Goal: Information Seeking & Learning: Learn about a topic

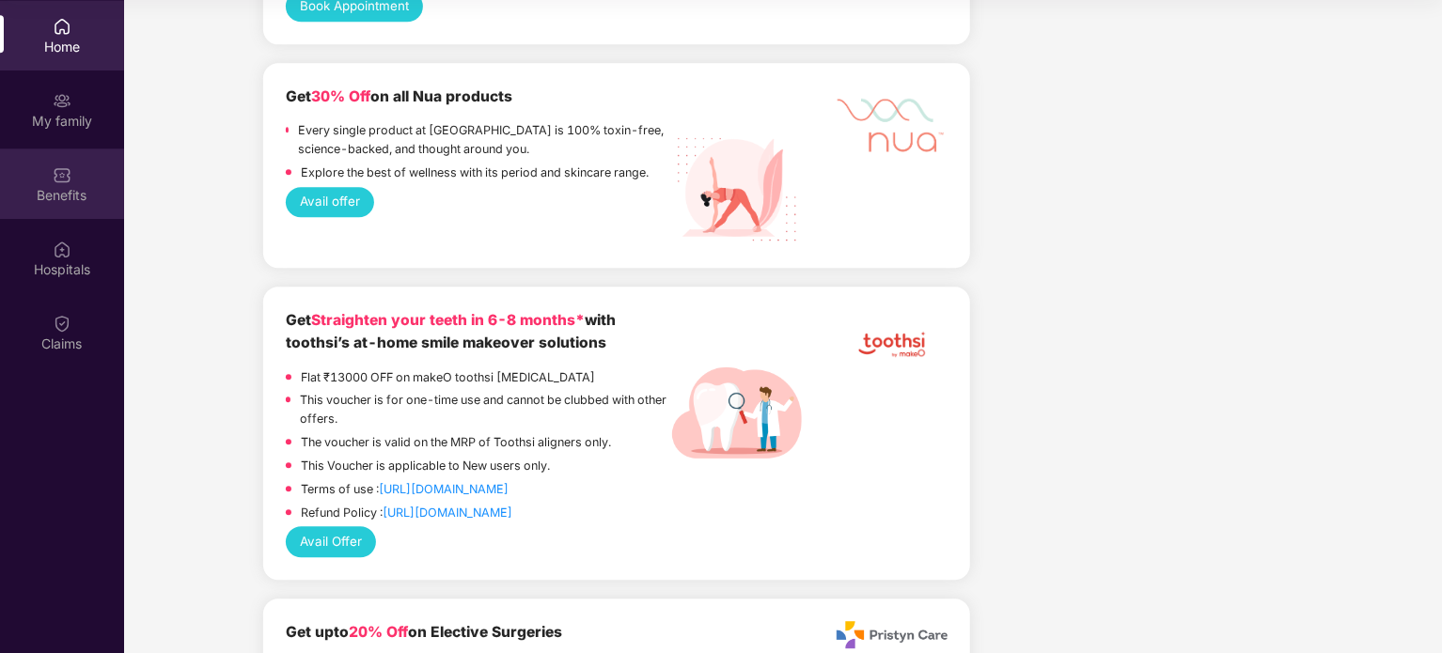
scroll to position [2167, 0]
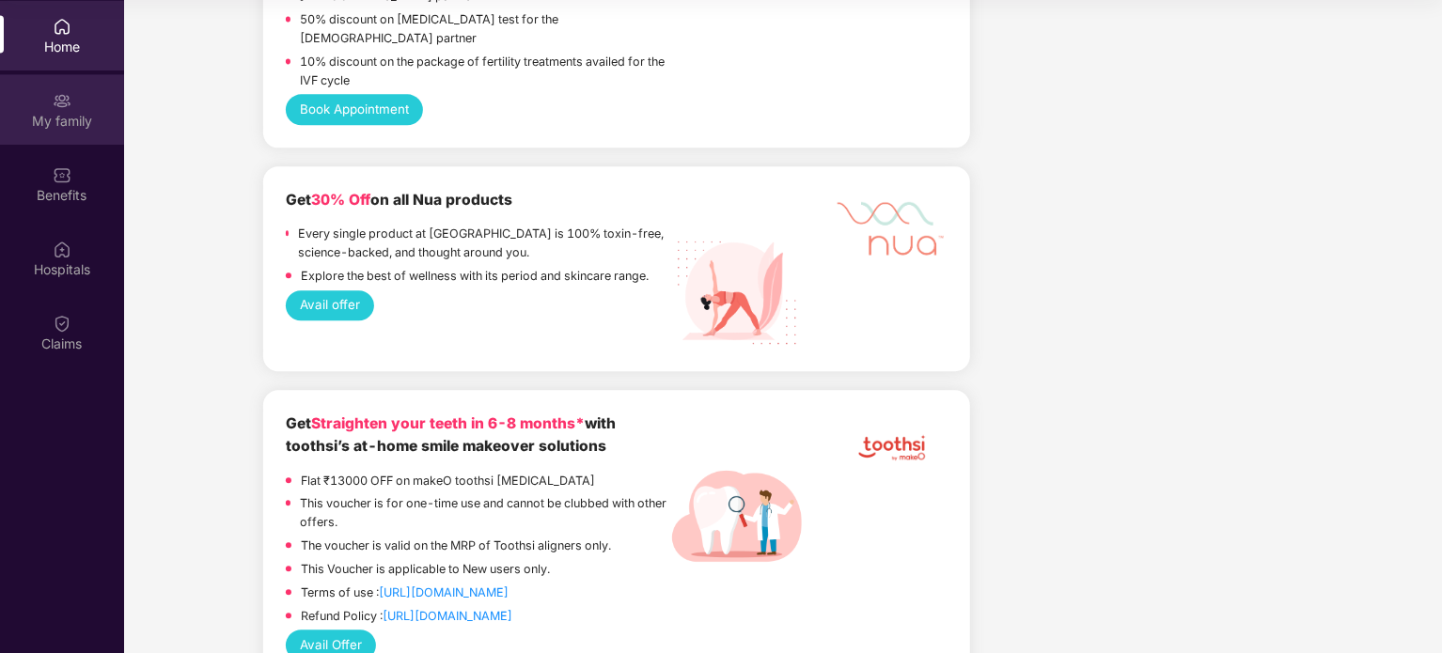
click at [78, 108] on div "My family" at bounding box center [62, 109] width 124 height 71
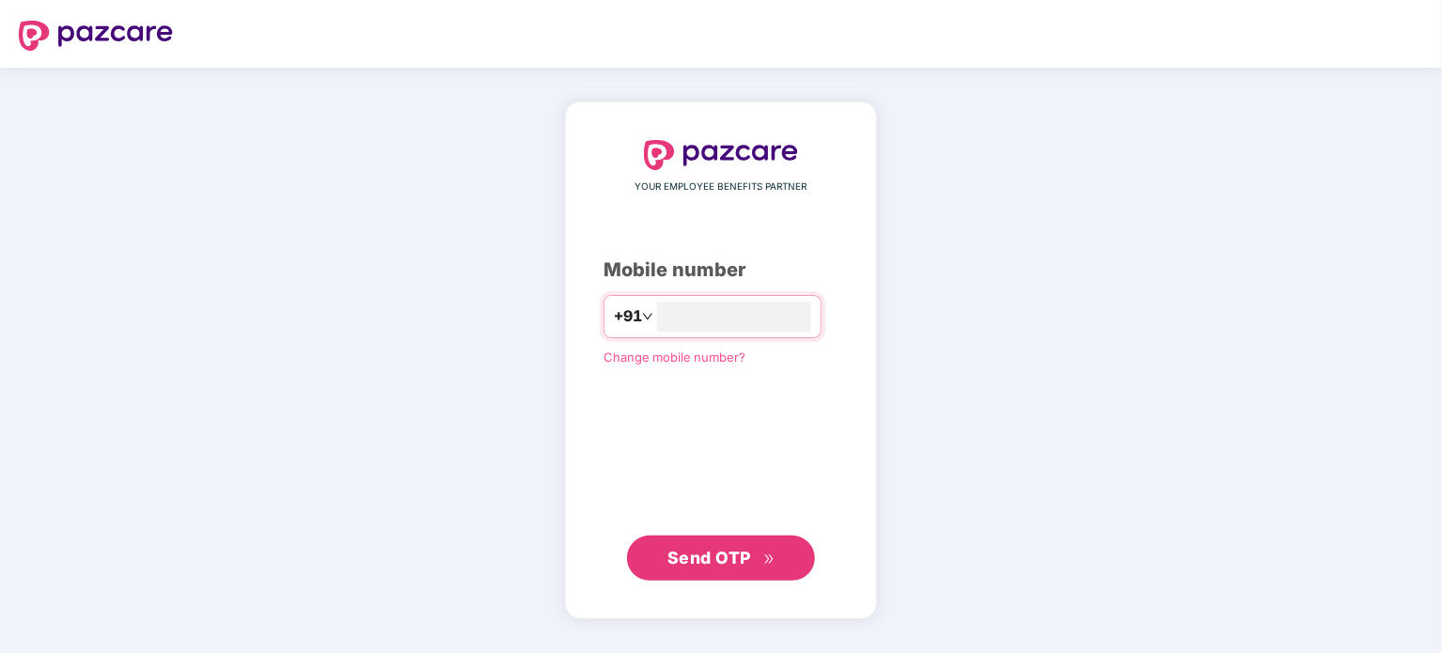
type input "**********"
click at [763, 562] on icon "double-right" at bounding box center [769, 559] width 12 height 12
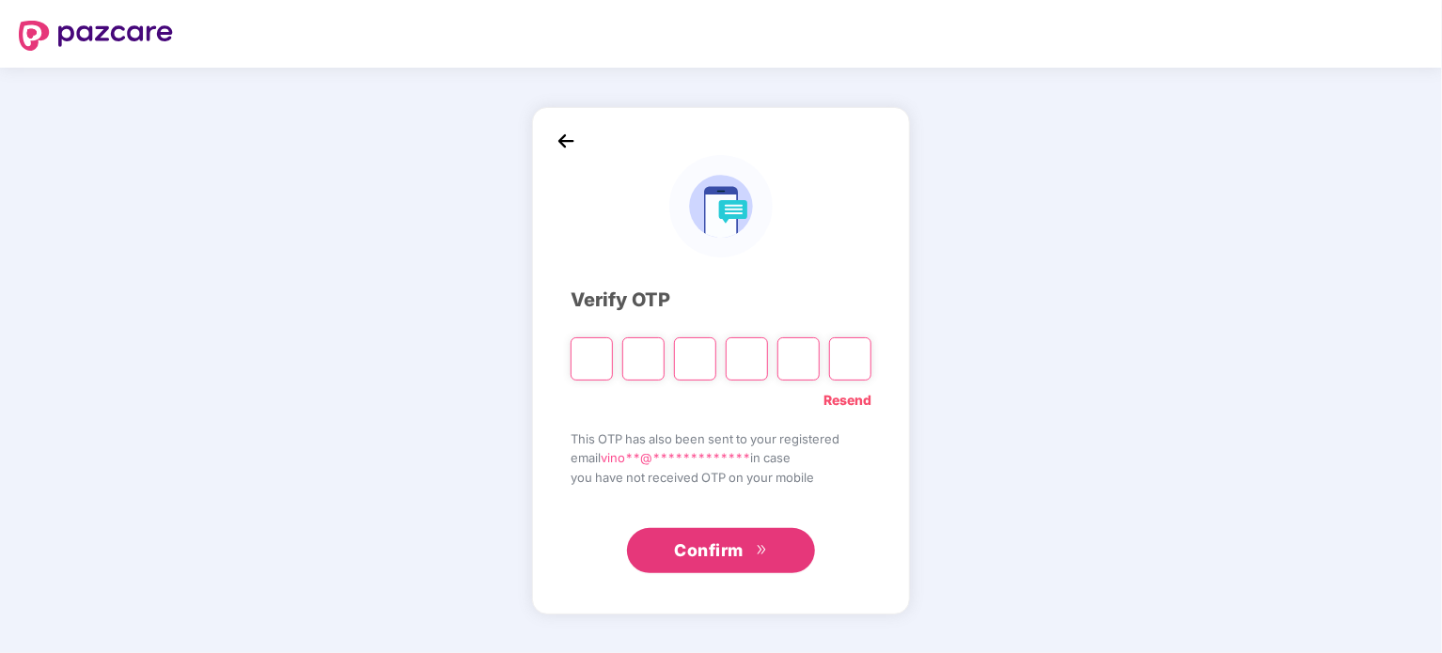
type input "*"
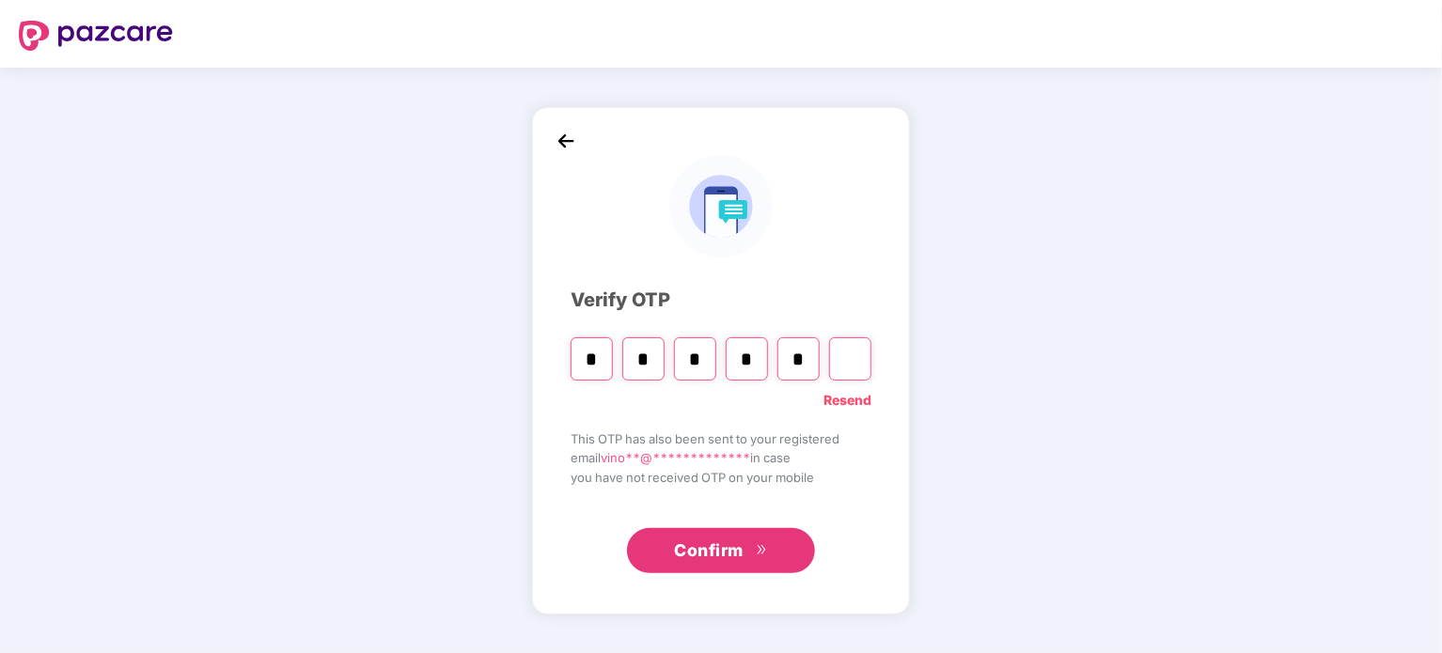
type input "*"
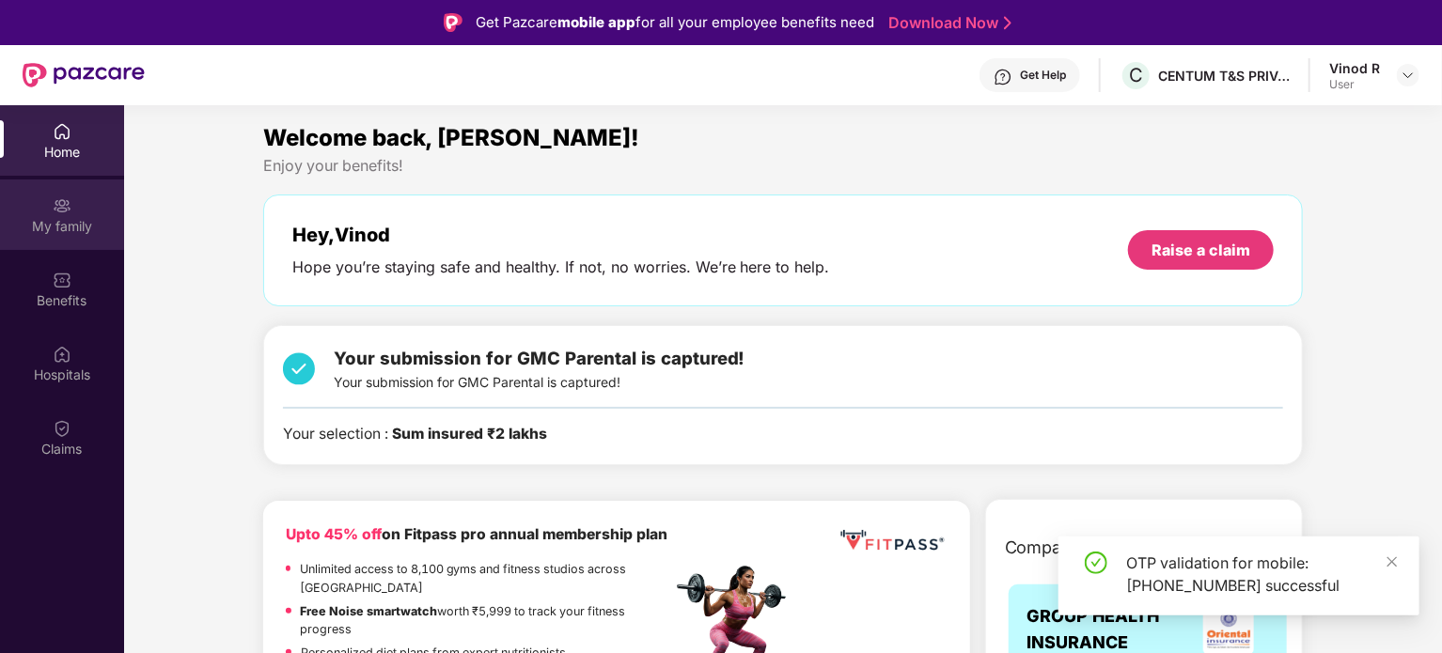
click at [64, 217] on div "My family" at bounding box center [62, 226] width 124 height 19
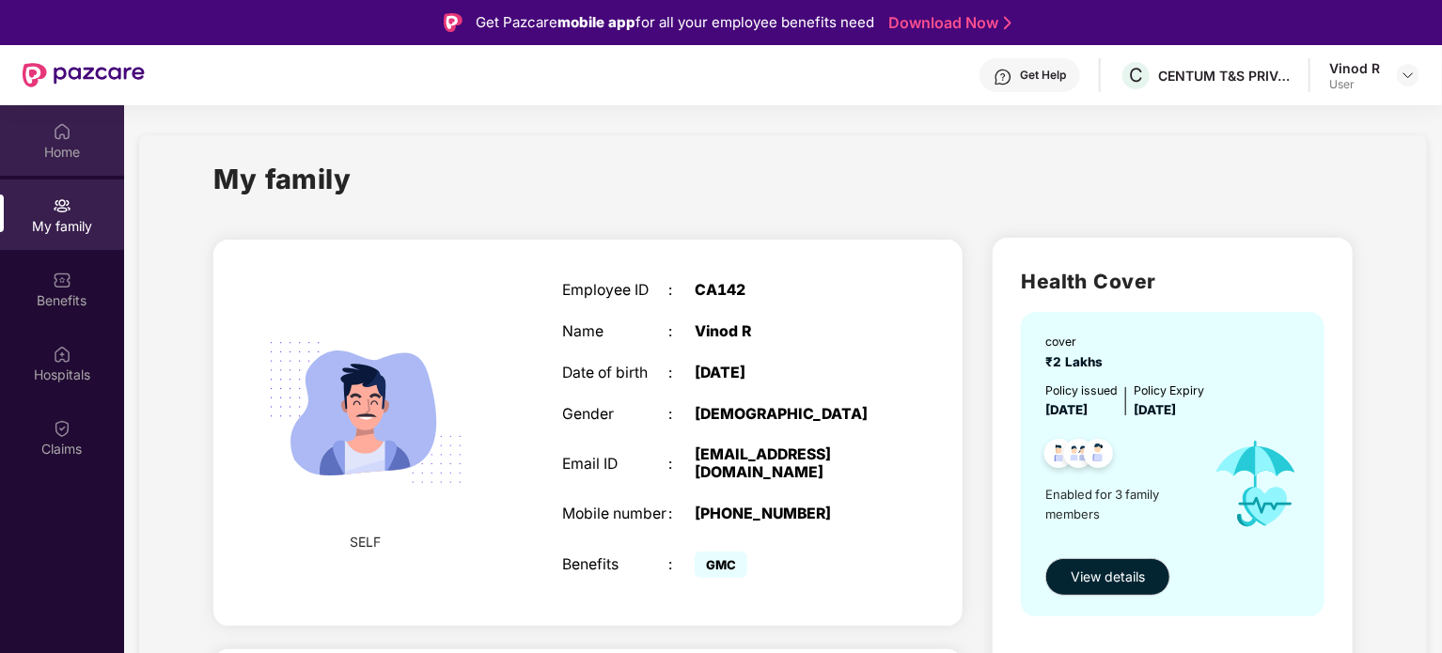
click at [56, 138] on img at bounding box center [62, 131] width 19 height 19
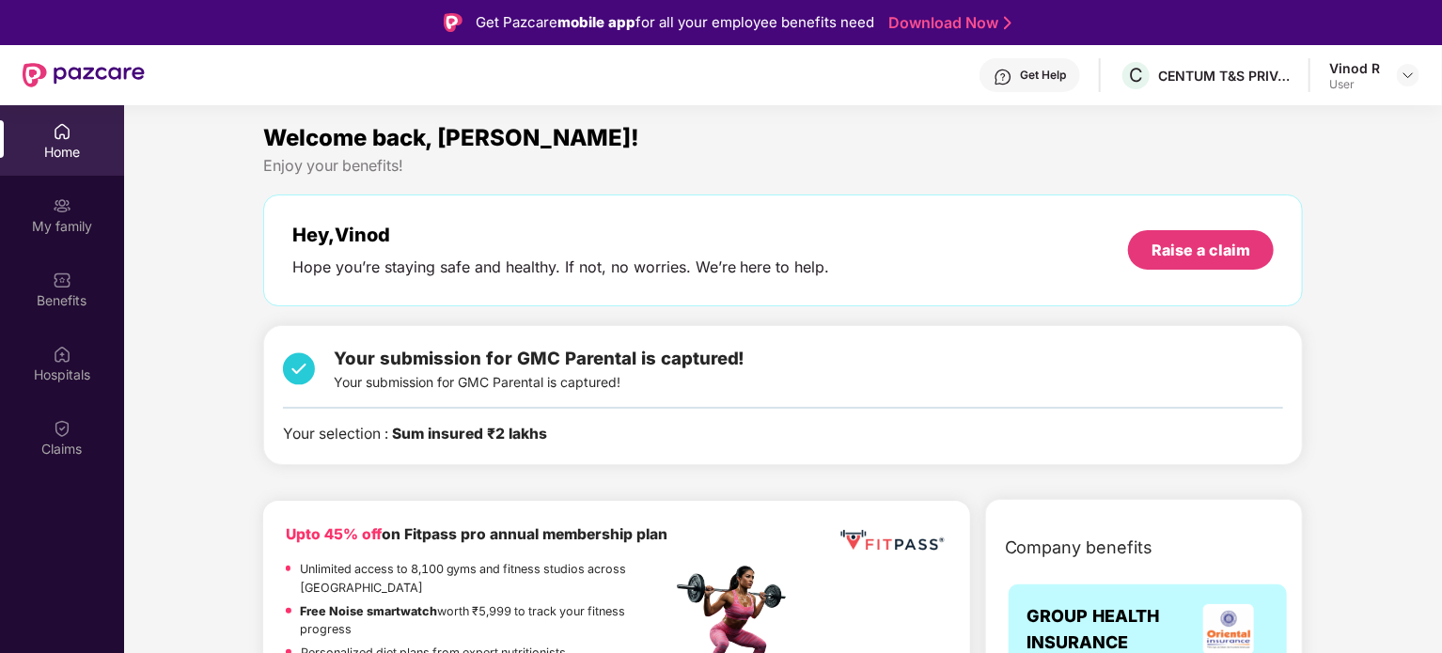
click at [552, 373] on div "Your submission for GMC Parental is captured! Your submission for GMC Parental …" at bounding box center [540, 369] width 412 height 48
click at [450, 432] on b "Sum insured ₹2 lakhs" at bounding box center [469, 434] width 155 height 18
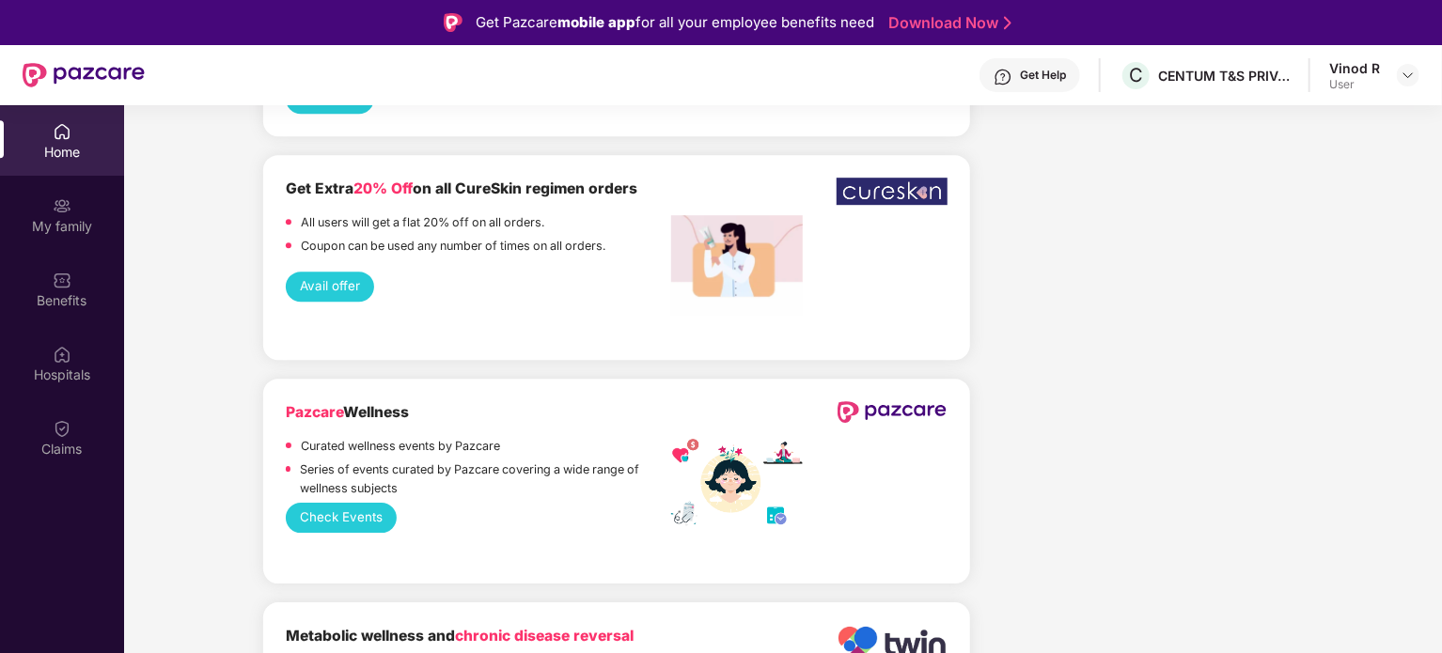
scroll to position [3102, 0]
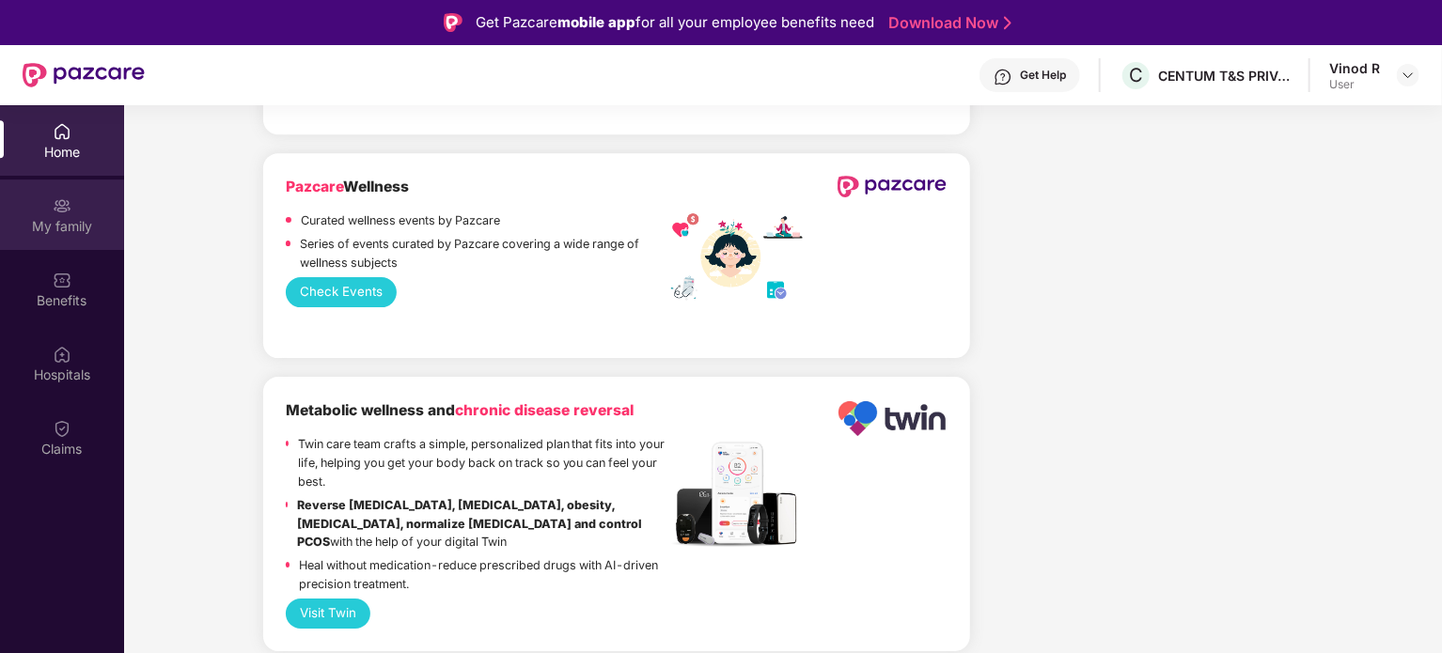
click at [53, 236] on div "My family" at bounding box center [62, 215] width 124 height 71
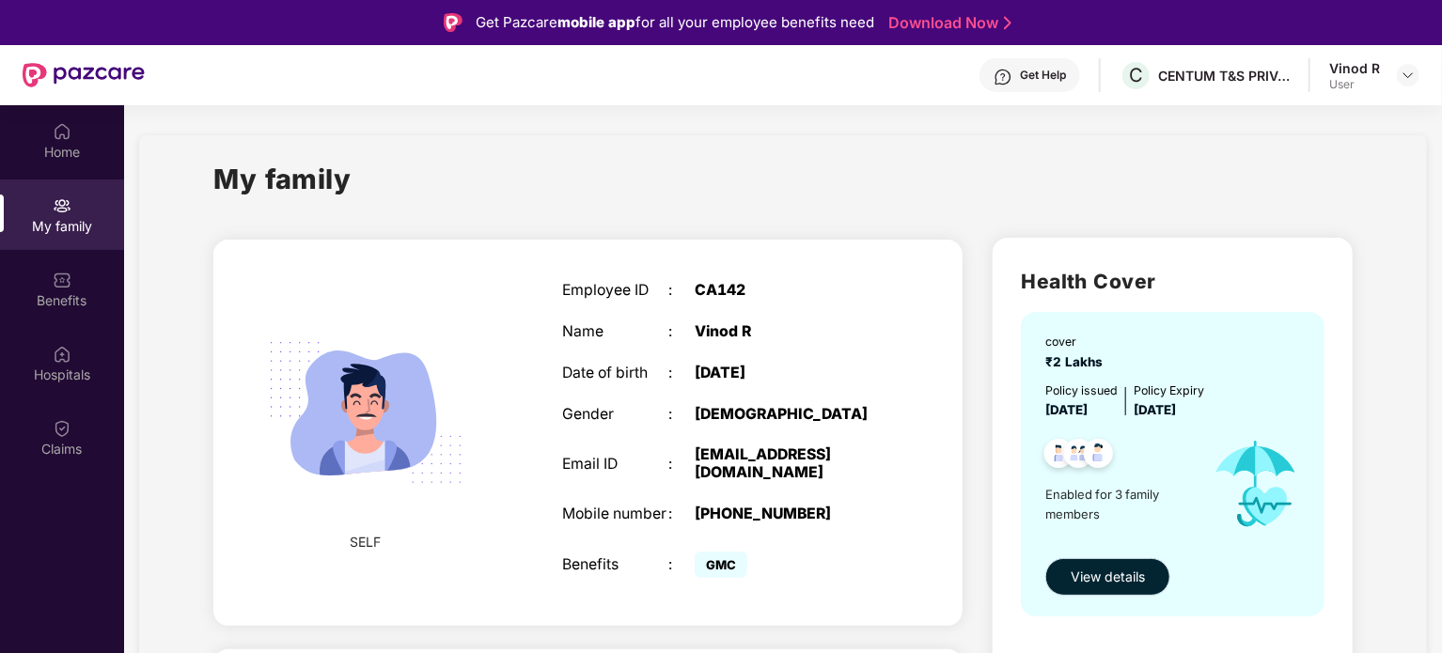
click at [1121, 581] on span "View details" at bounding box center [1108, 577] width 74 height 21
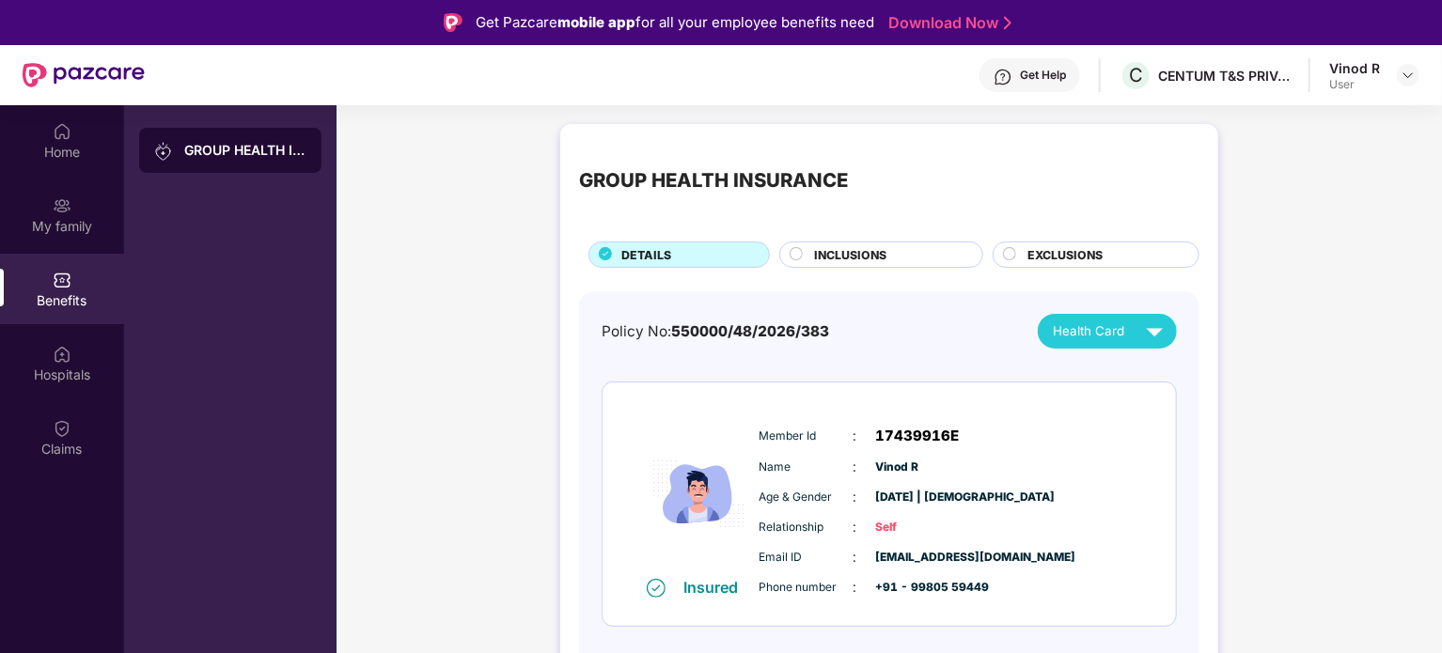
click at [870, 251] on span "INCLUSIONS" at bounding box center [850, 255] width 72 height 18
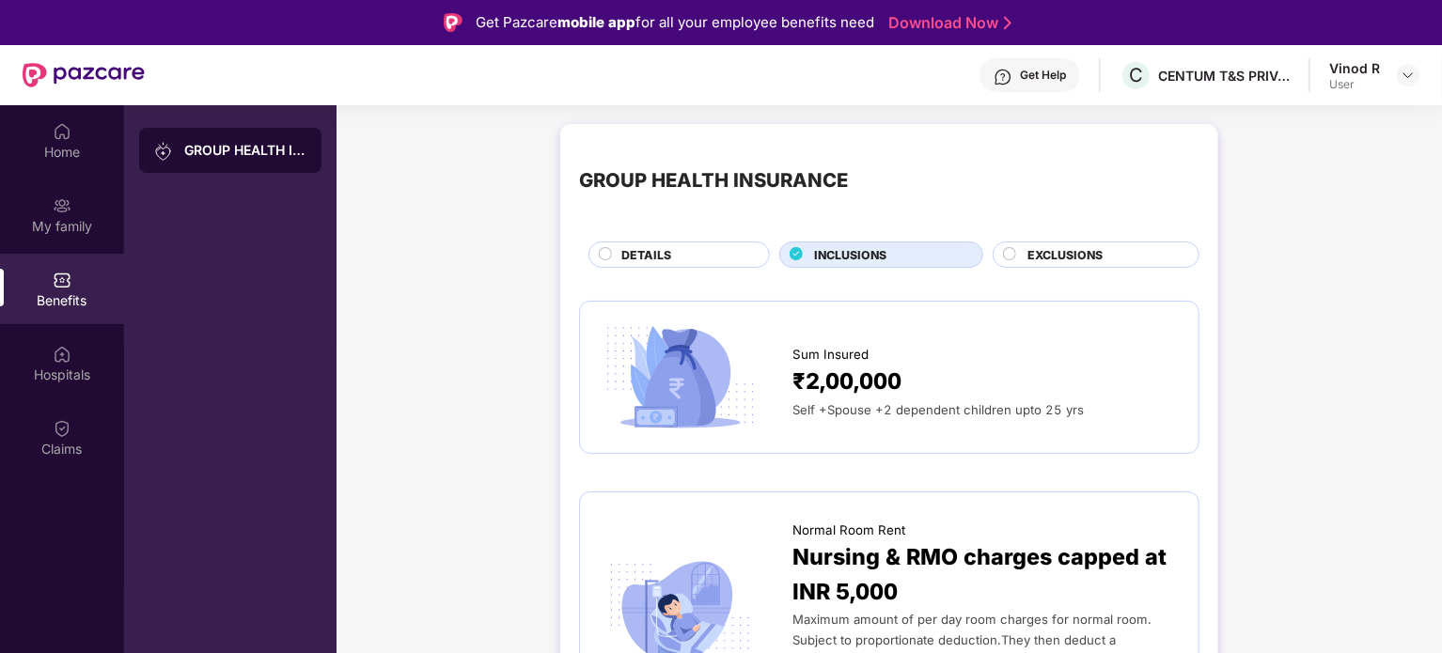
click at [1087, 246] on span "EXCLUSIONS" at bounding box center [1064, 255] width 75 height 18
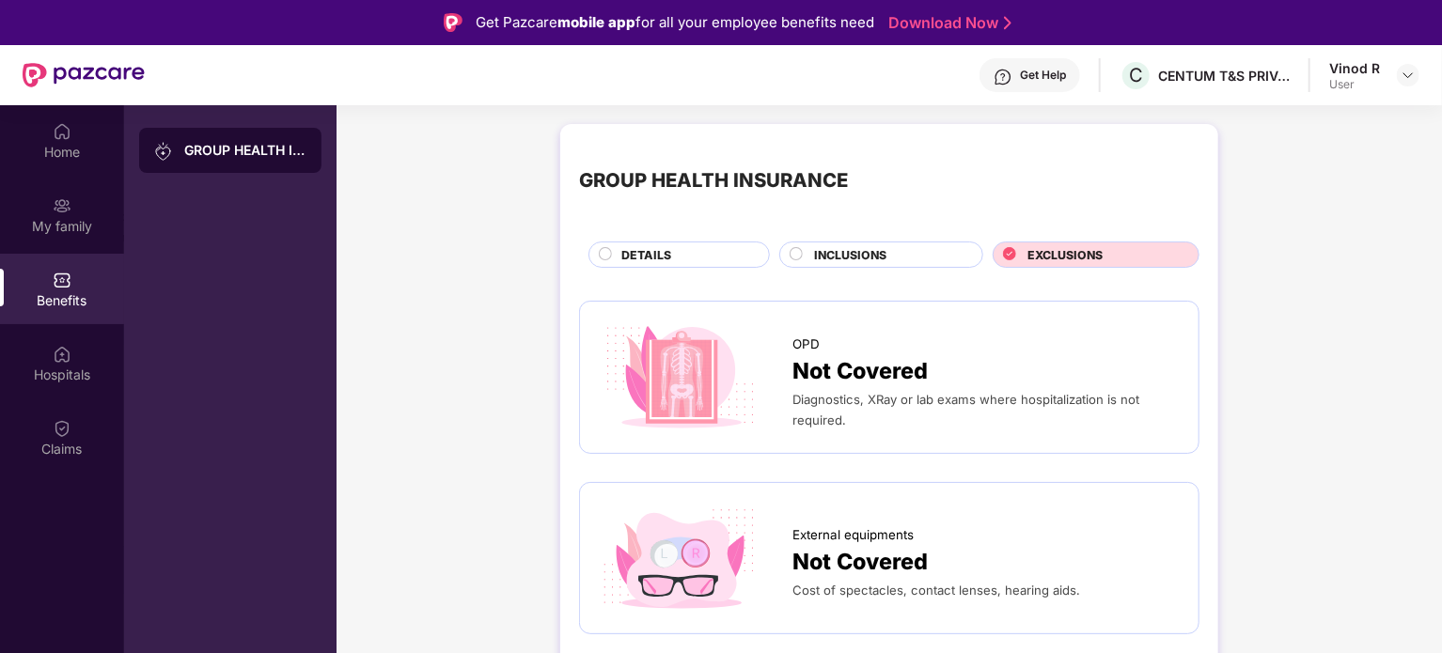
click at [639, 243] on div "DETAILS" at bounding box center [678, 255] width 181 height 26
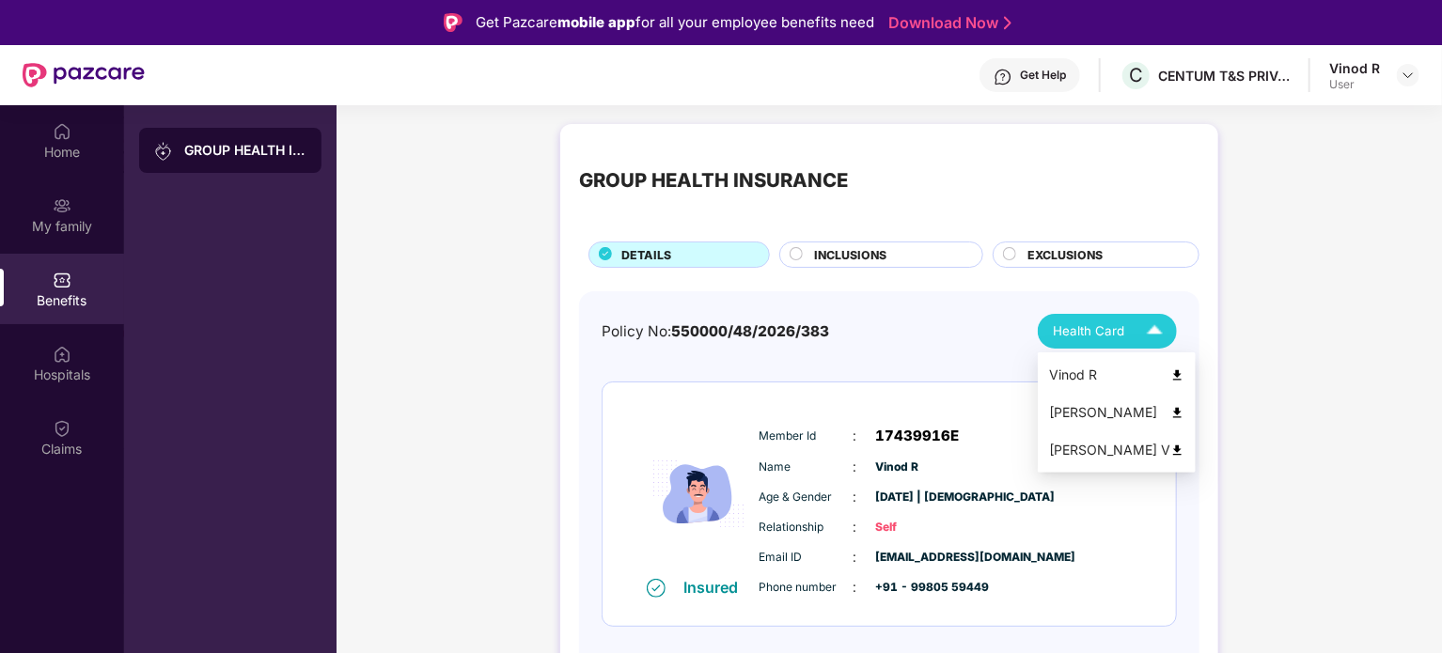
click at [1123, 334] on span "Health Card" at bounding box center [1088, 331] width 71 height 20
click at [71, 74] on img at bounding box center [84, 75] width 122 height 24
